Goal: Download file/media

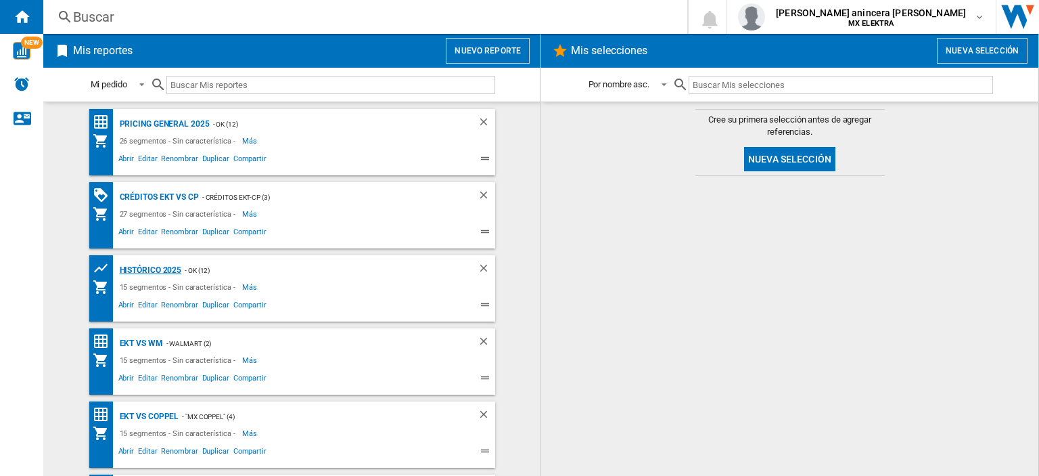
click at [156, 274] on div "HISTÓRICO 2025" at bounding box center [149, 270] width 66 height 17
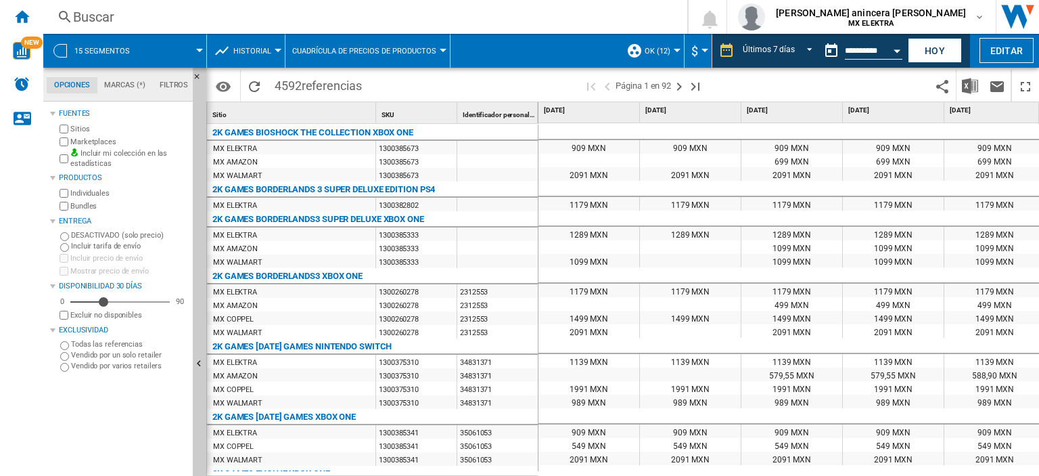
click at [902, 48] on button "Open calendar" at bounding box center [897, 49] width 24 height 24
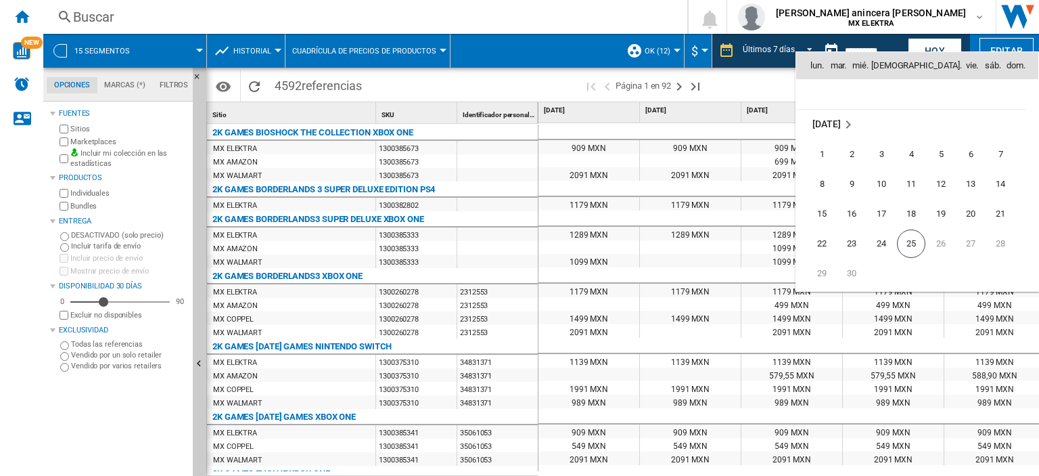
scroll to position [6427, 0]
click at [999, 206] on span "21" at bounding box center [1000, 211] width 27 height 27
type input "**********"
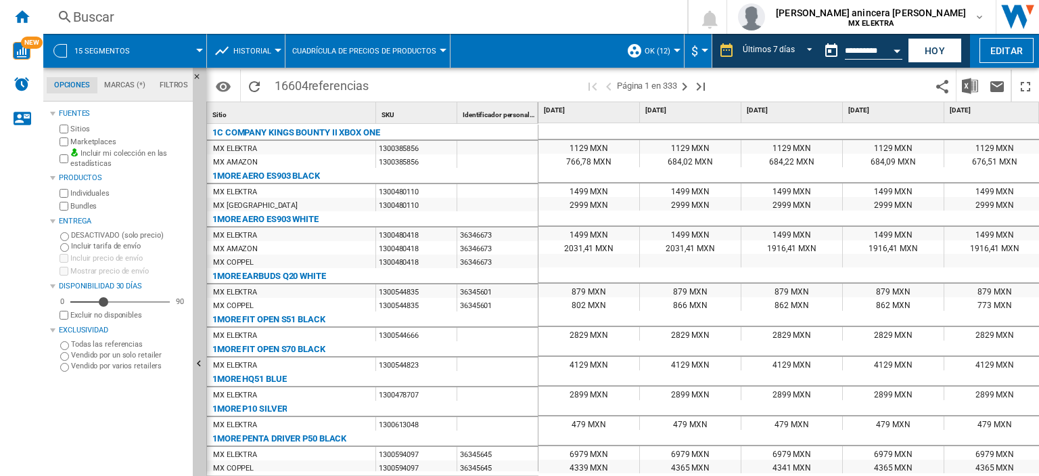
click at [739, 89] on span at bounding box center [824, 86] width 210 height 32
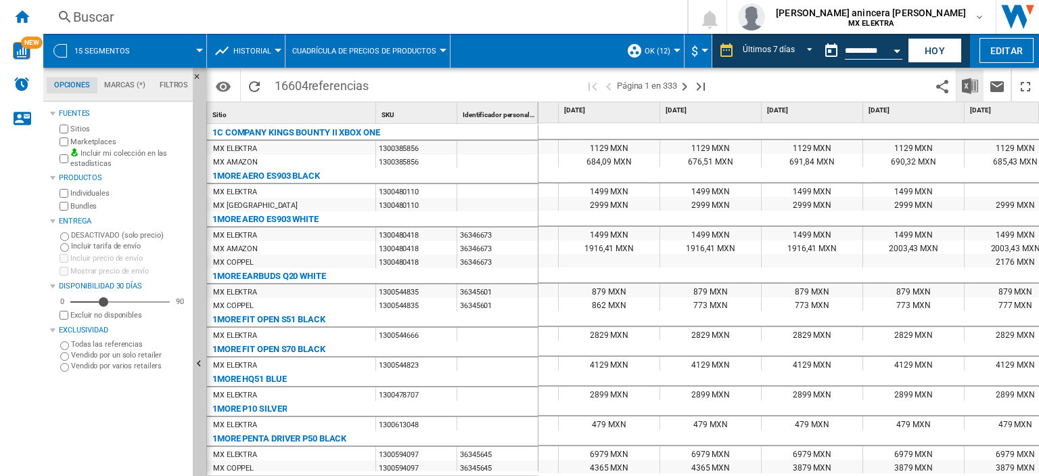
click at [972, 81] on img "Descargar en Excel" at bounding box center [970, 86] width 16 height 16
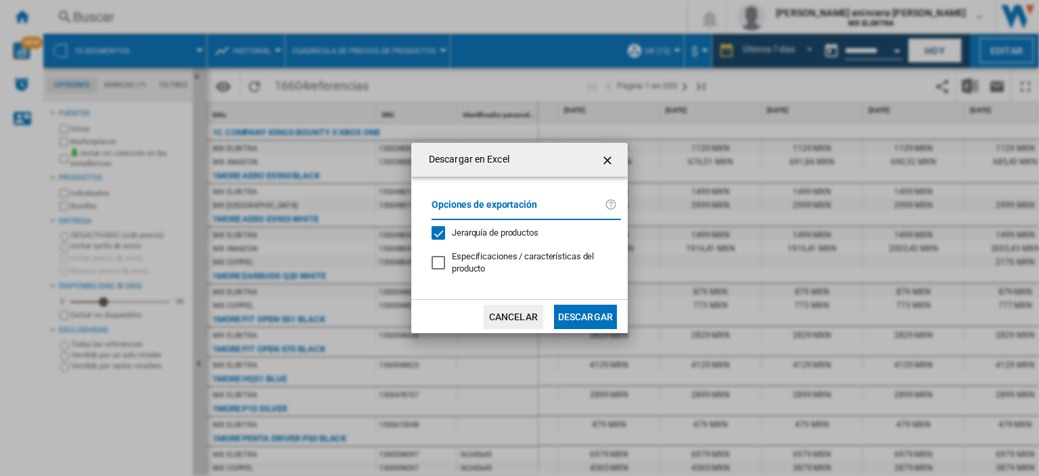
click at [581, 316] on button "Descargar" at bounding box center [585, 316] width 63 height 24
